Goal: Transaction & Acquisition: Register for event/course

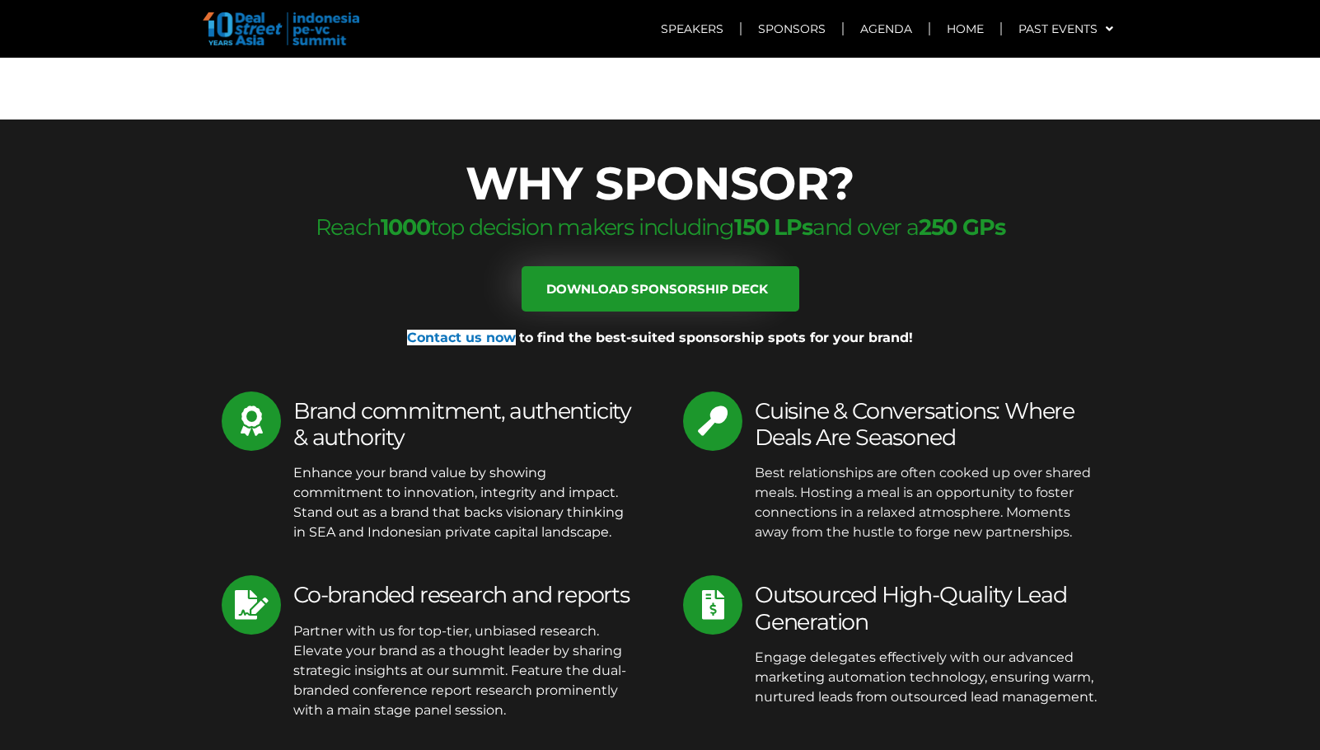
scroll to position [7203, 0]
